Goal: Task Accomplishment & Management: Manage account settings

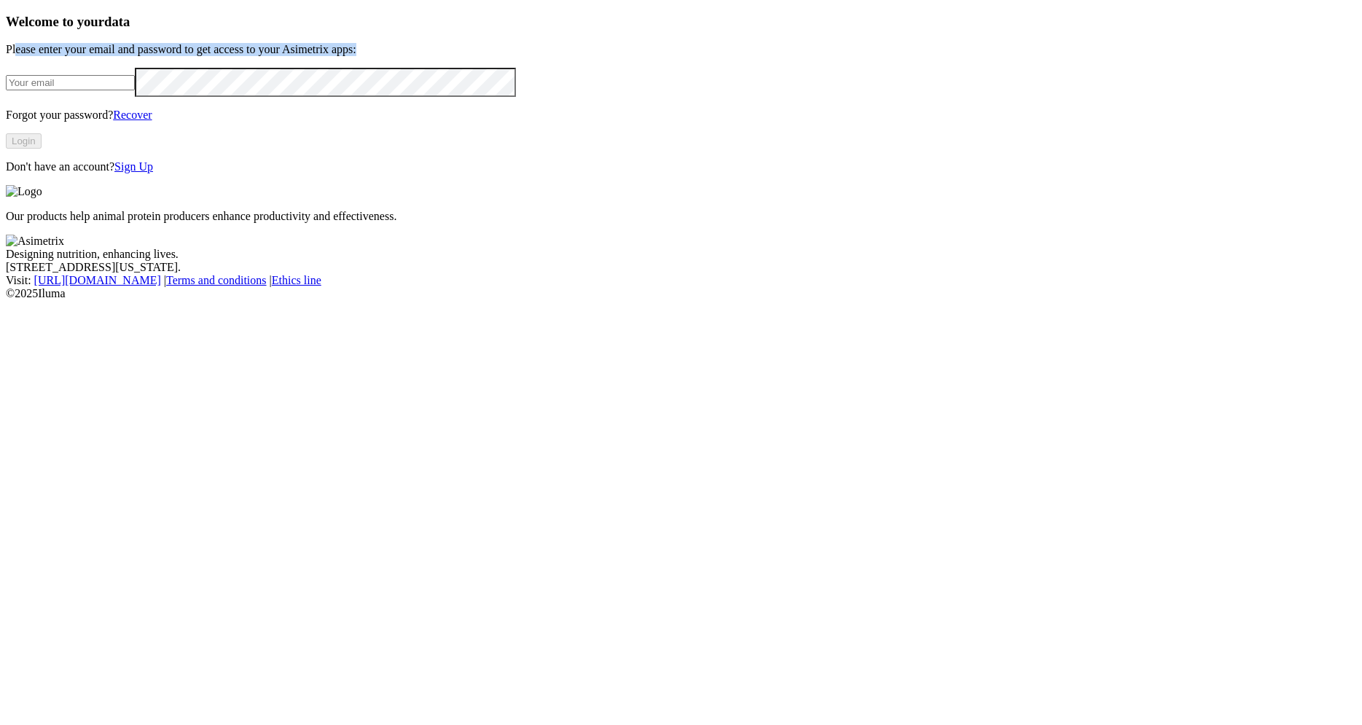
drag, startPoint x: 107, startPoint y: 138, endPoint x: 355, endPoint y: 179, distance: 251.1
click at [355, 173] on div "Welcome to your data Please enter your email and password to get access to your…" at bounding box center [681, 94] width 1350 height 160
click at [357, 56] on p "Please enter your email and password to get access to your Asimetrix apps:" at bounding box center [681, 49] width 1350 height 13
drag, startPoint x: 358, startPoint y: 168, endPoint x: 74, endPoint y: 139, distance: 285.0
click at [74, 139] on div "Welcome to your data Please enter your email and password to get access to your…" at bounding box center [681, 94] width 1350 height 160
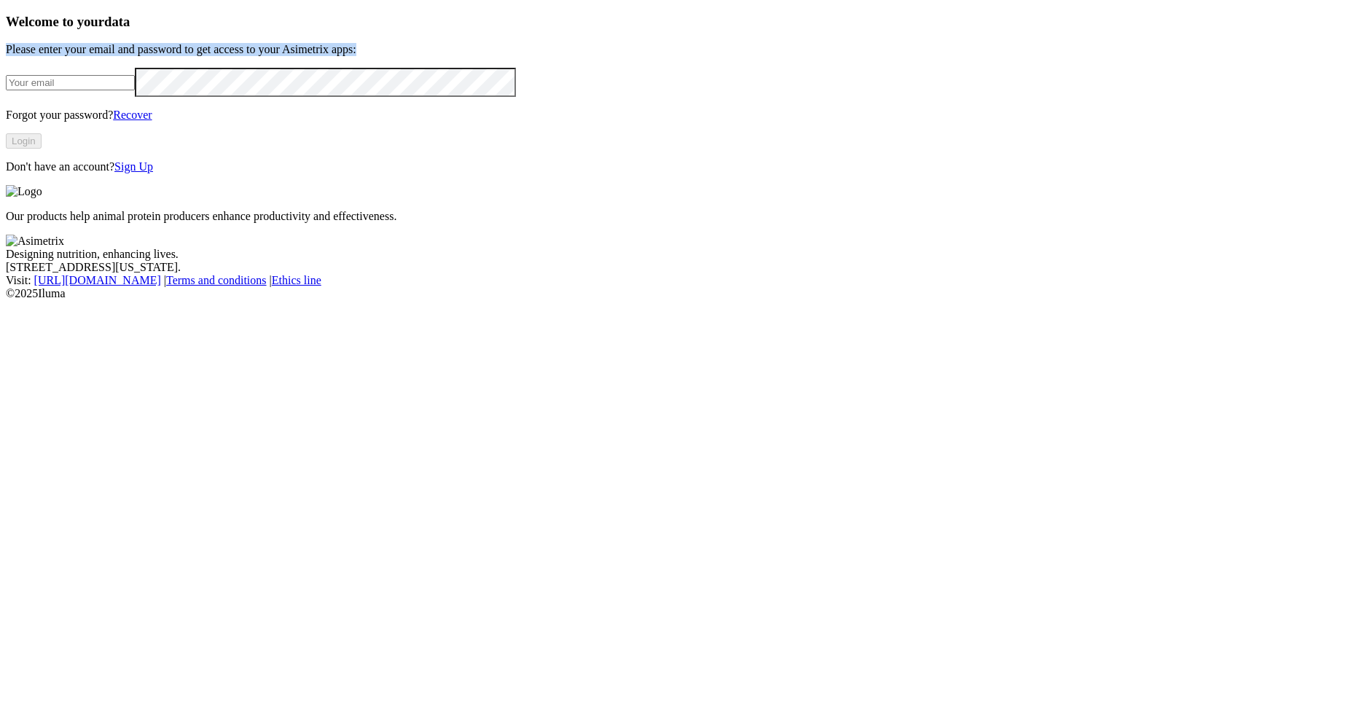
click at [169, 56] on p "Please enter your email and password to get access to your Asimetrix apps:" at bounding box center [681, 49] width 1350 height 13
click at [135, 90] on input "email" at bounding box center [70, 82] width 129 height 15
click at [185, 97] on div at bounding box center [681, 82] width 1350 height 29
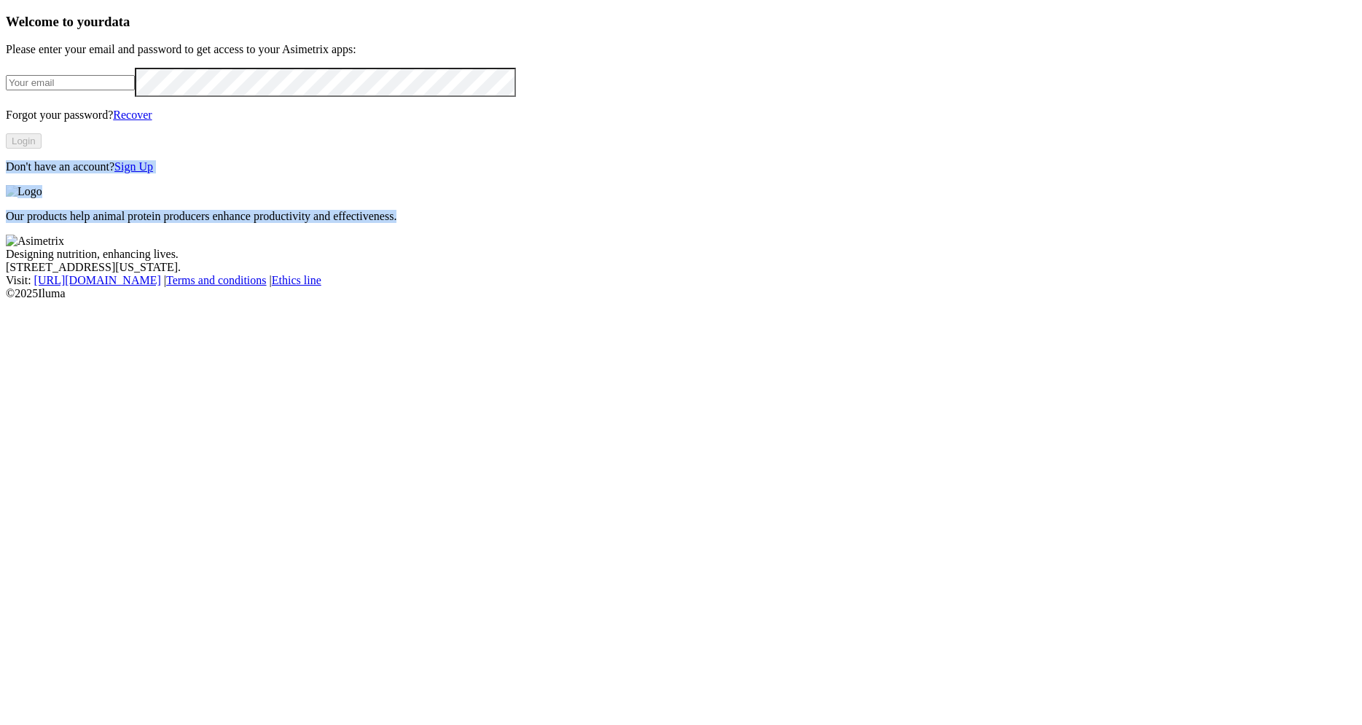
drag, startPoint x: 9, startPoint y: 541, endPoint x: 1259, endPoint y: 697, distance: 1259.5
click at [1259, 300] on div "Welcome to your data Please enter your email and password to get access to your…" at bounding box center [681, 157] width 1350 height 286
click at [1259, 300] on footer "Designing nutrition, enhancing lives. [STREET_ADDRESS][US_STATE]. Visit : [URL]…" at bounding box center [681, 268] width 1350 height 66
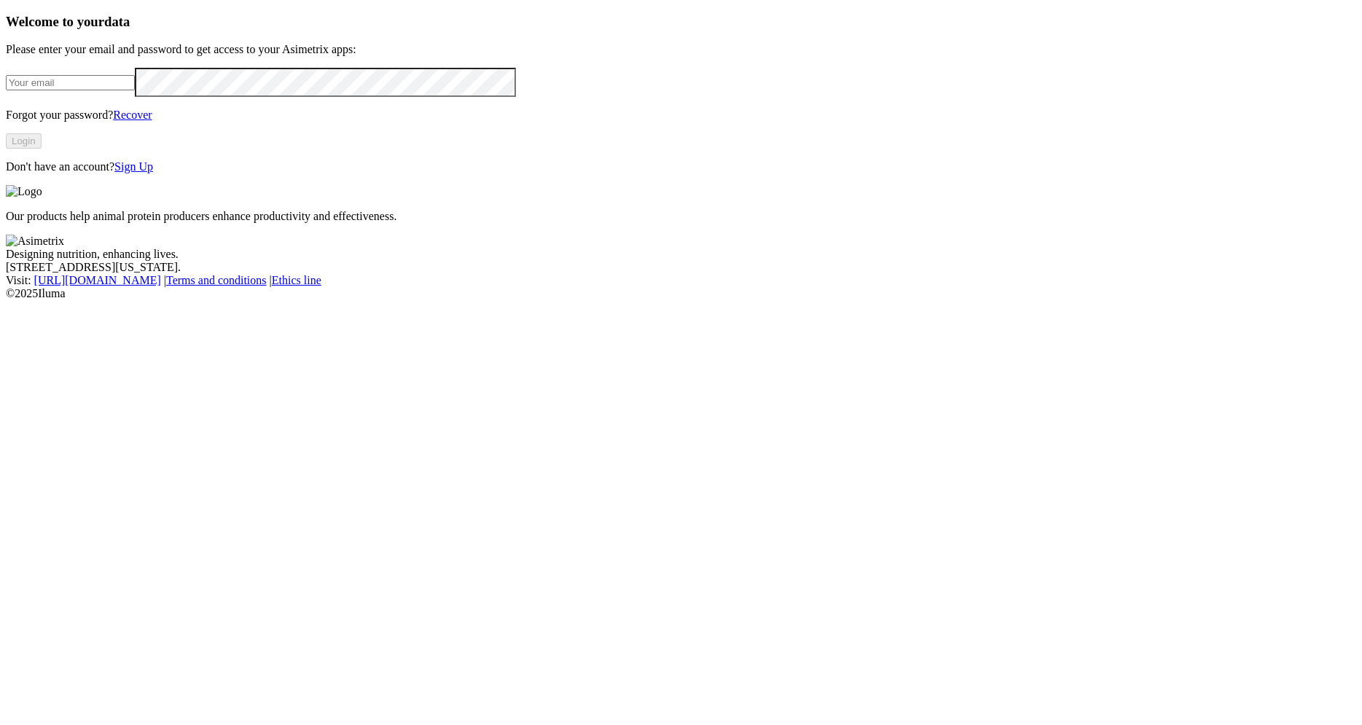
drag, startPoint x: 993, startPoint y: 109, endPoint x: 1316, endPoint y: 137, distance: 324.7
click at [1316, 185] on div "Our products help animal protein producers enhance productivity and effectivene…" at bounding box center [681, 204] width 1350 height 38
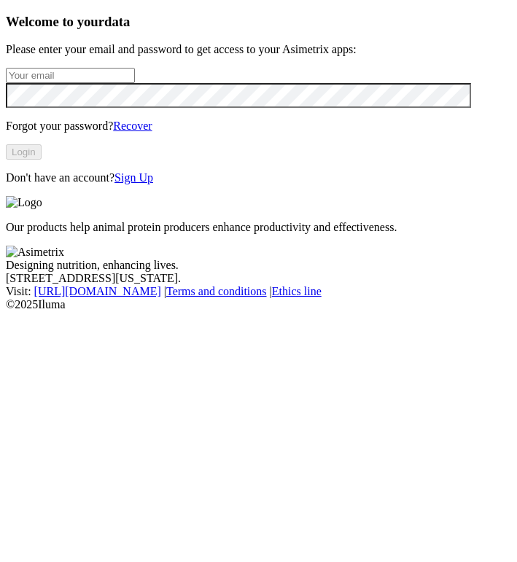
click at [240, 311] on footer "Designing nutrition, enhancing lives. [STREET_ADDRESS][US_STATE]. Visit : [URL]…" at bounding box center [258, 279] width 505 height 66
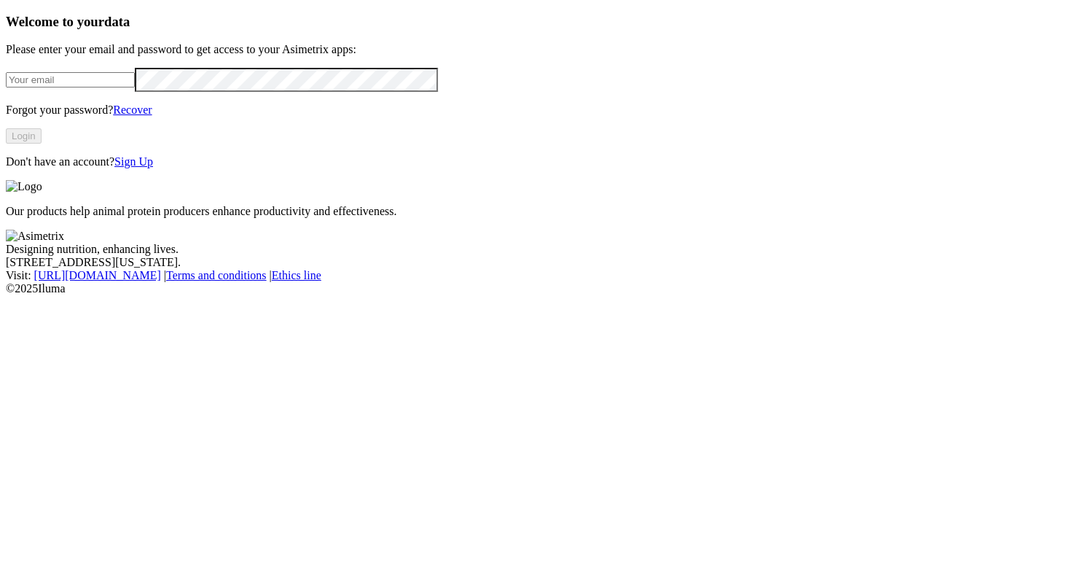
click at [153, 168] on link "Sign Up" at bounding box center [133, 161] width 39 height 12
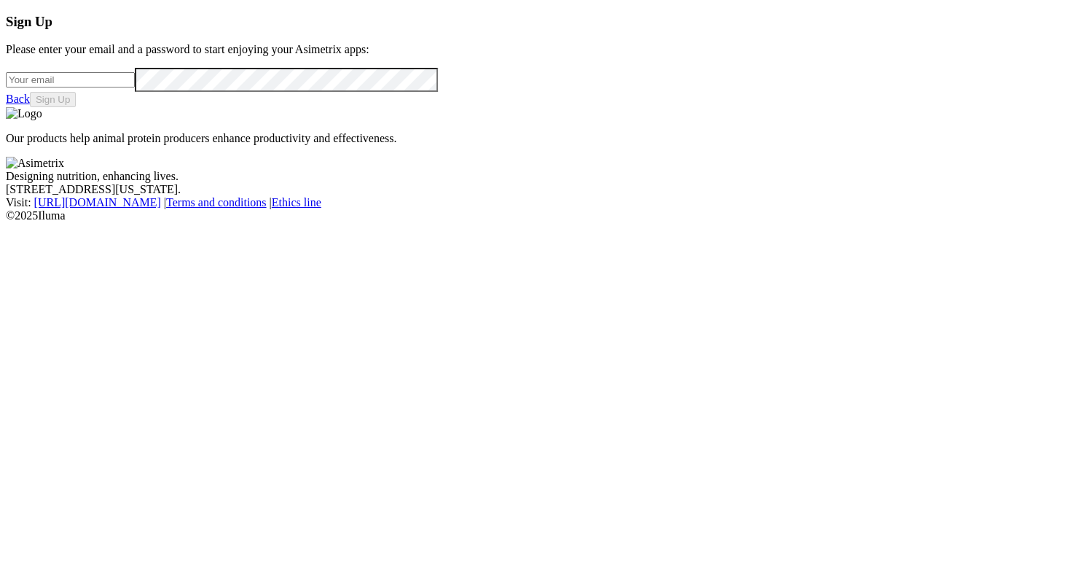
click at [248, 92] on div at bounding box center [541, 80] width 1071 height 24
click at [135, 87] on input "email" at bounding box center [70, 79] width 129 height 15
click at [257, 107] on div "Sign Up Please enter your email and a password to start enjoying your Asimetrix…" at bounding box center [541, 60] width 1071 height 93
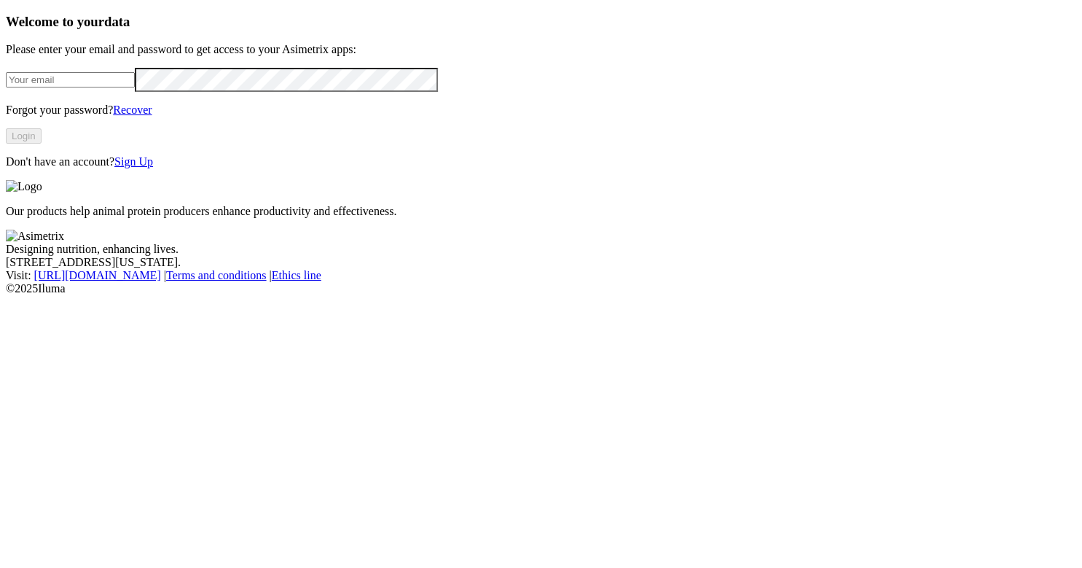
click at [152, 116] on link "Recover" at bounding box center [132, 109] width 39 height 12
click at [657, 180] on div "Our products help animal protein producers enhance productivity and effectivene…" at bounding box center [541, 199] width 1071 height 38
